Goal: Information Seeking & Learning: Compare options

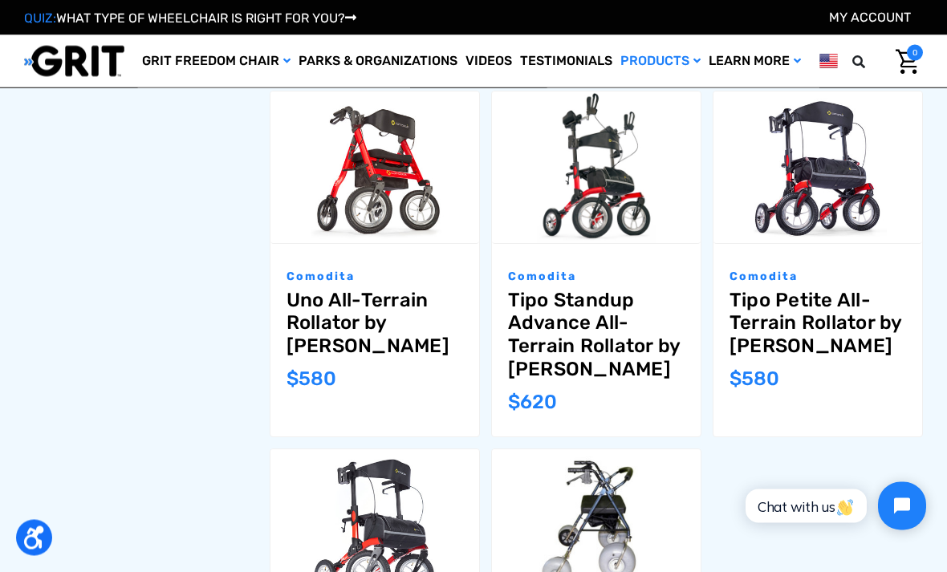
scroll to position [949, 0]
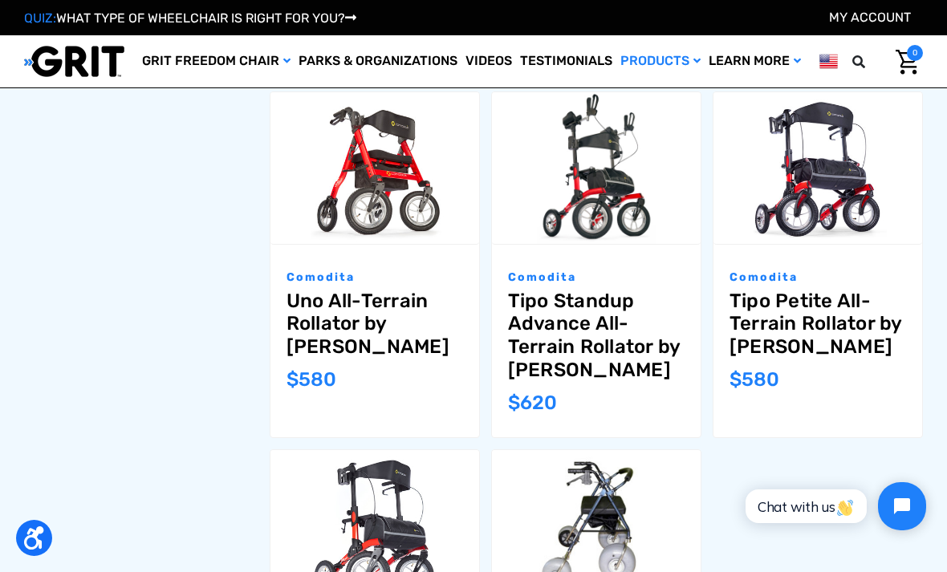
click at [825, 312] on link "Tipo Petite All-Terrain Rollator by [PERSON_NAME]" at bounding box center [818, 324] width 177 height 69
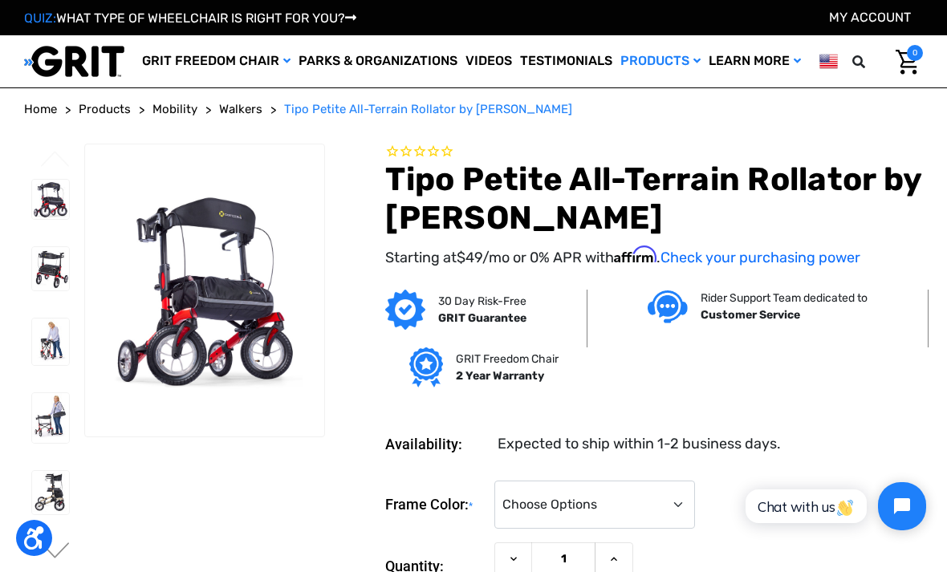
click at [35, 290] on img at bounding box center [50, 268] width 37 height 43
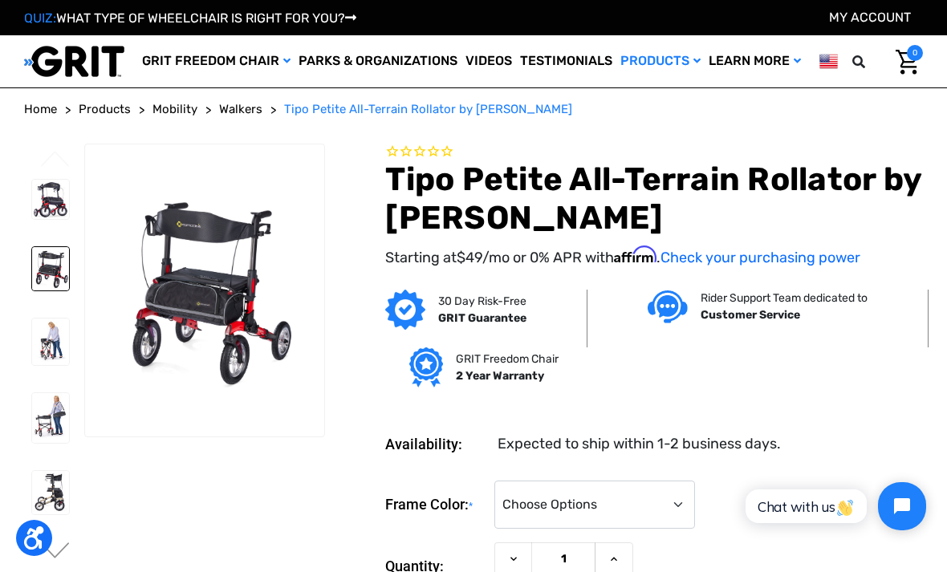
click at [32, 366] on img at bounding box center [50, 342] width 37 height 47
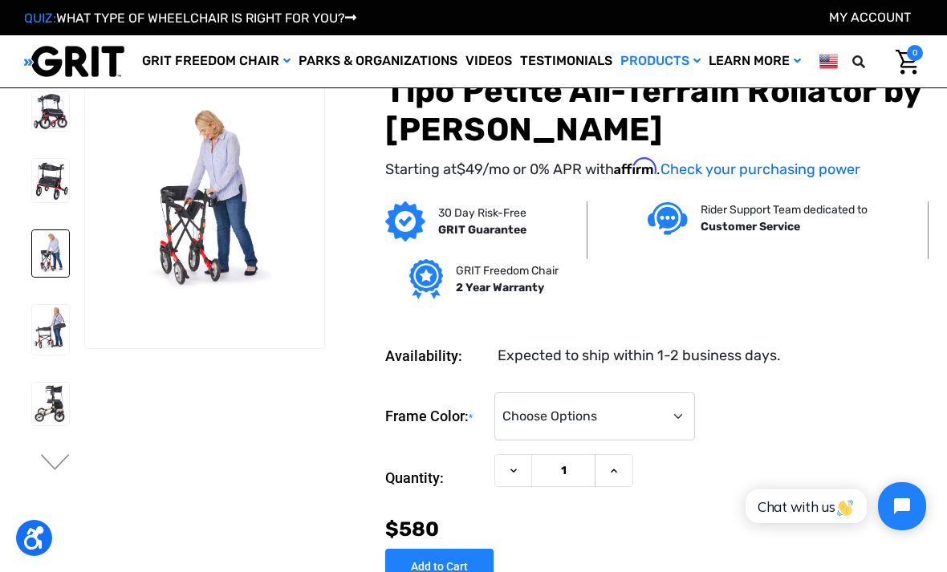
click at [24, 478] on ul "Previous" at bounding box center [54, 268] width 60 height 426
click at [32, 426] on img at bounding box center [50, 404] width 37 height 43
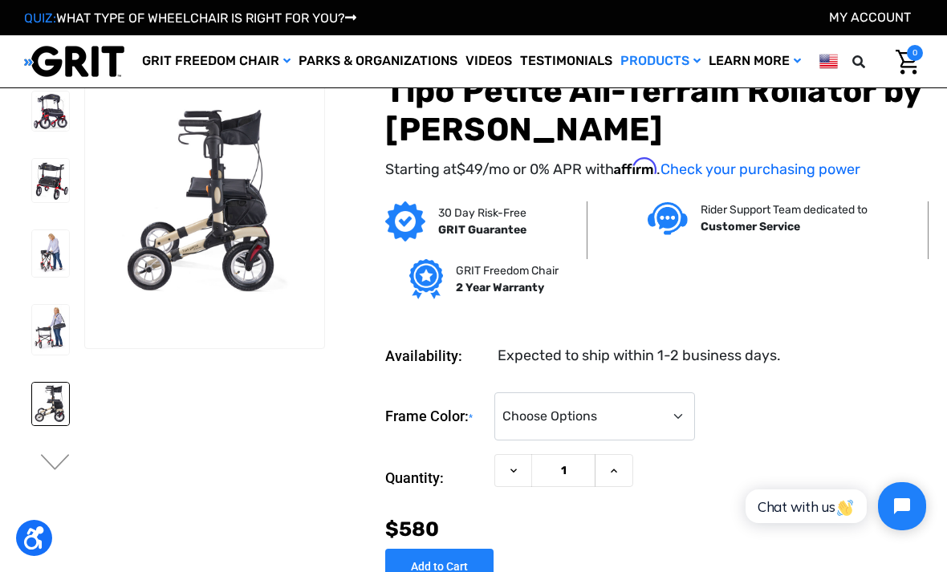
click at [32, 426] on img at bounding box center [50, 404] width 37 height 43
click at [0, 0] on img at bounding box center [0, 0] width 0 height 0
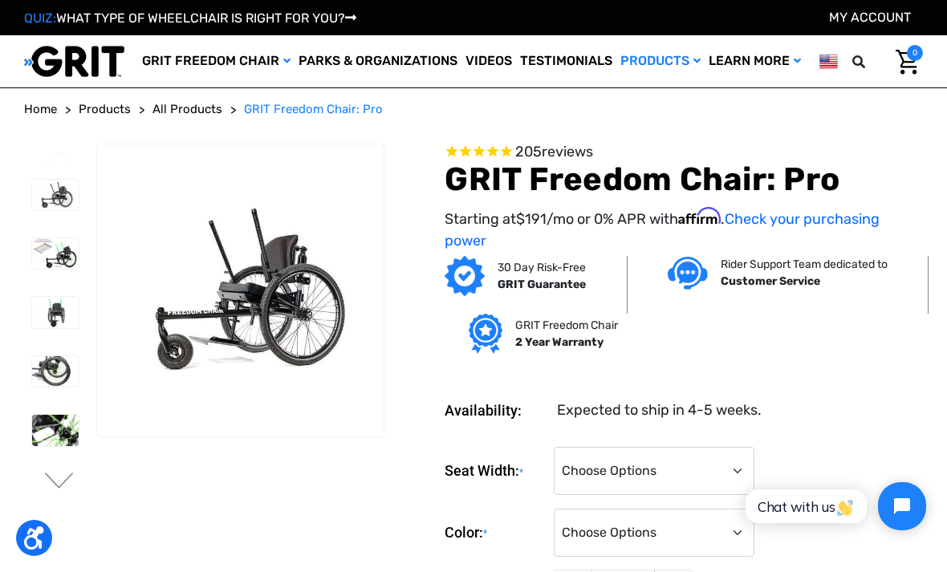
click at [33, 269] on img at bounding box center [55, 253] width 47 height 31
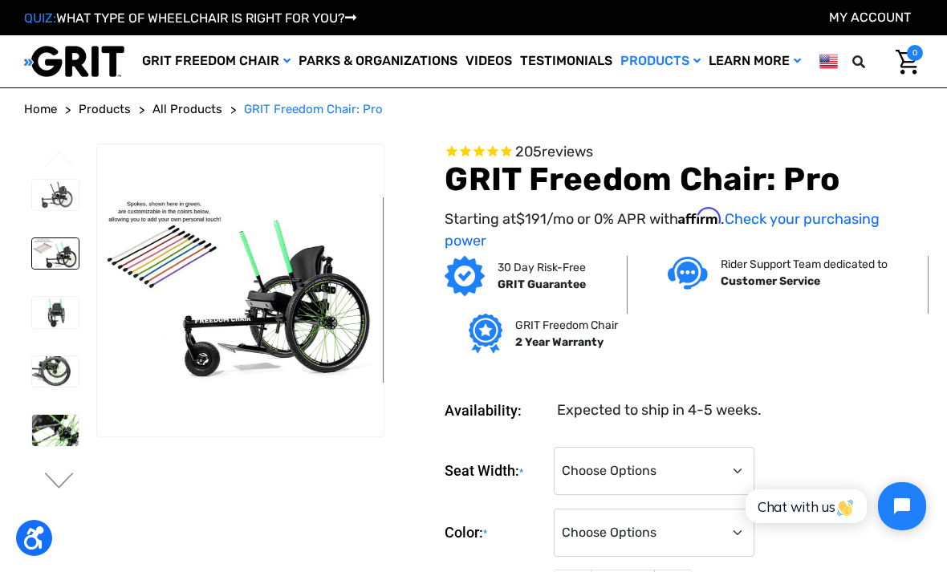
click at [32, 328] on img at bounding box center [55, 312] width 47 height 31
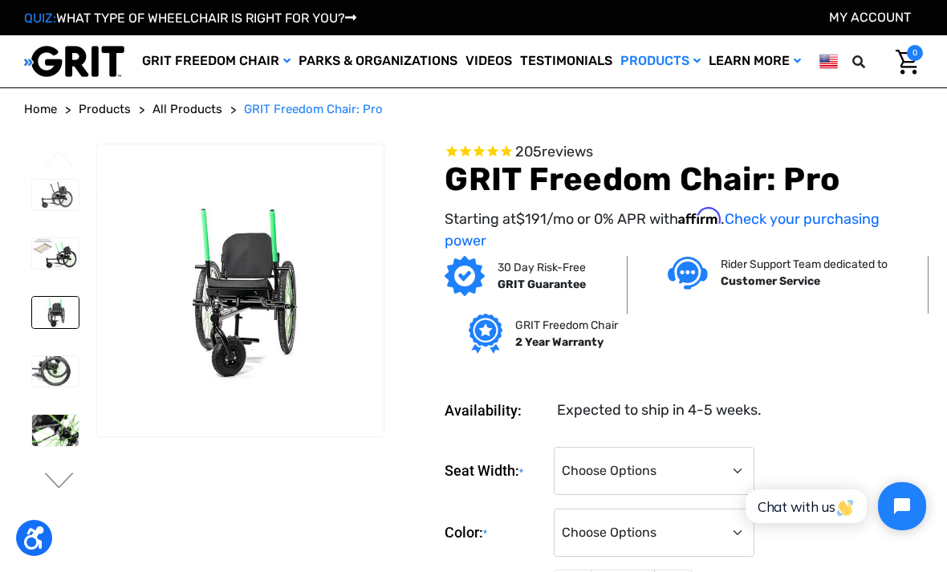
click at [32, 269] on img at bounding box center [55, 253] width 47 height 31
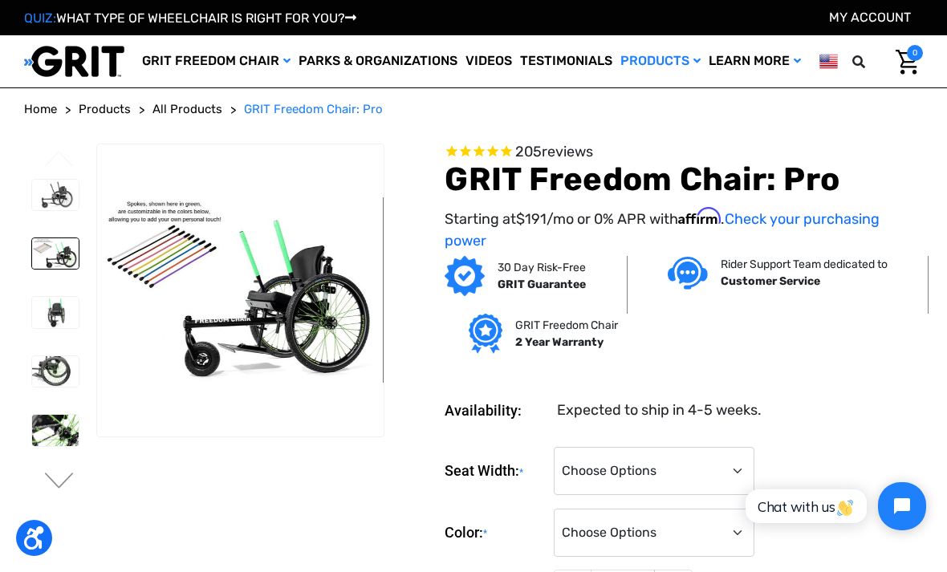
click at [32, 328] on img at bounding box center [55, 312] width 47 height 31
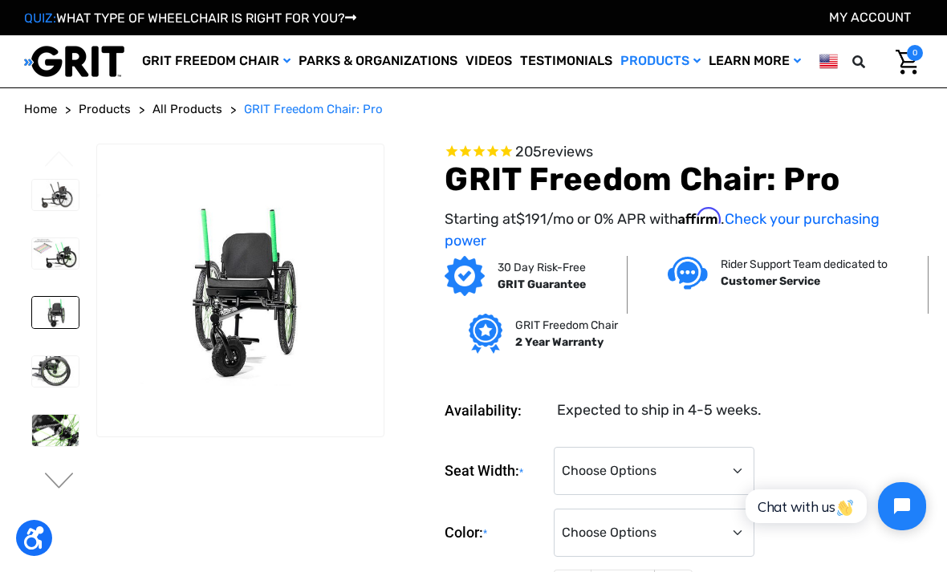
click at [32, 388] on img at bounding box center [55, 371] width 47 height 31
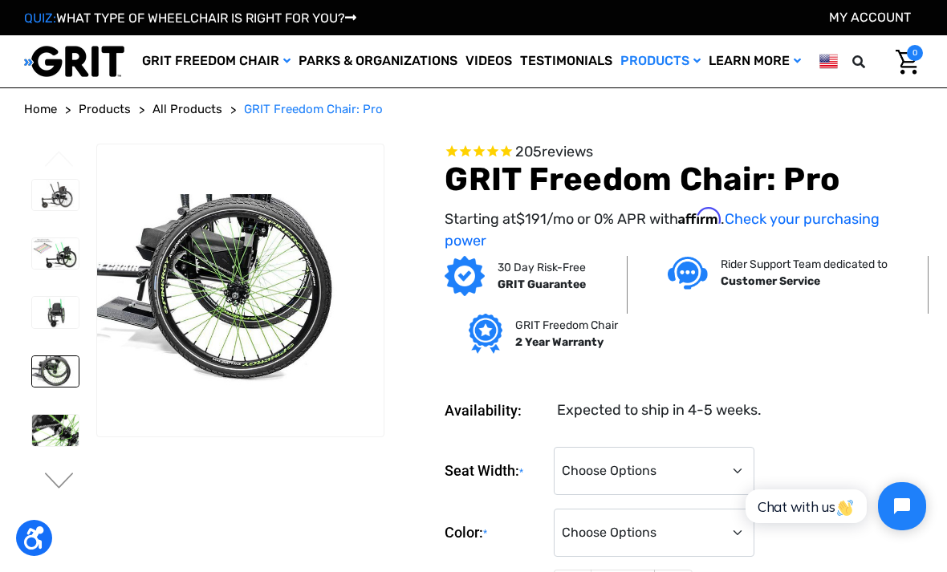
click at [32, 446] on img at bounding box center [55, 430] width 47 height 31
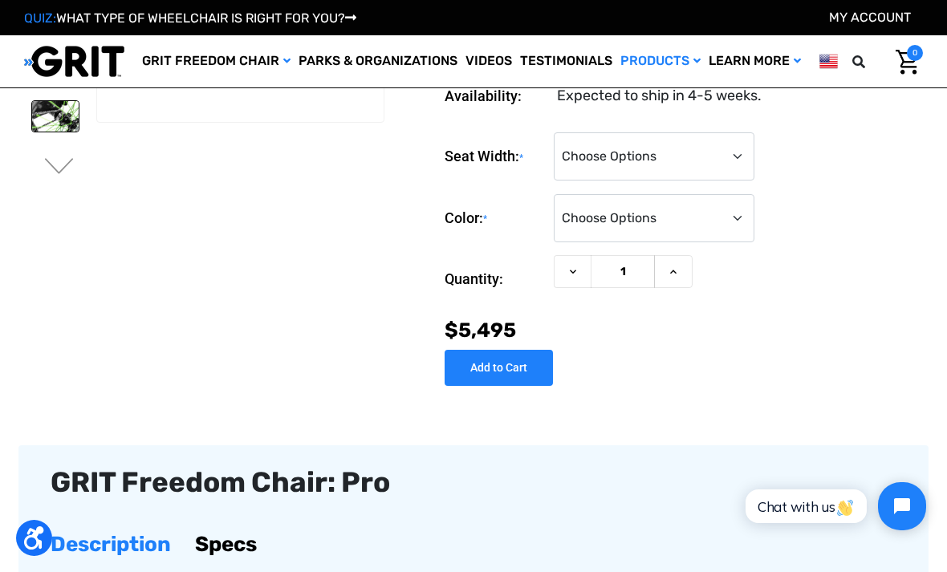
scroll to position [226, 0]
